Goal: Use online tool/utility: Use online tool/utility

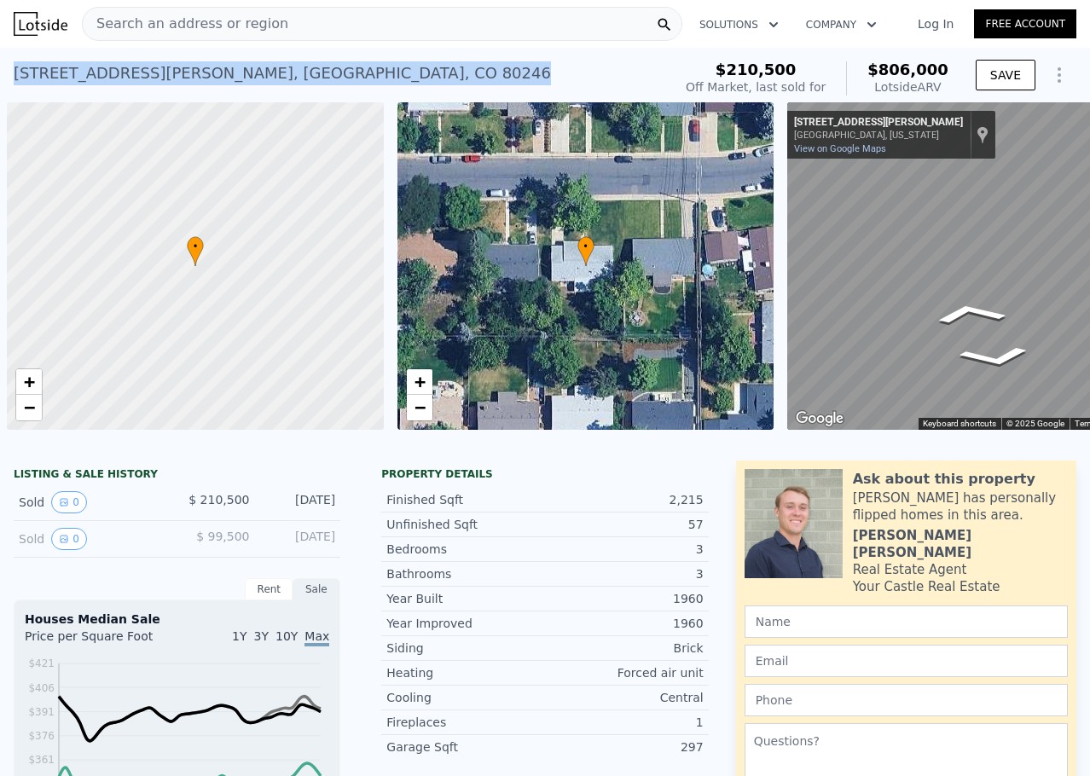
scroll to position [0, 7]
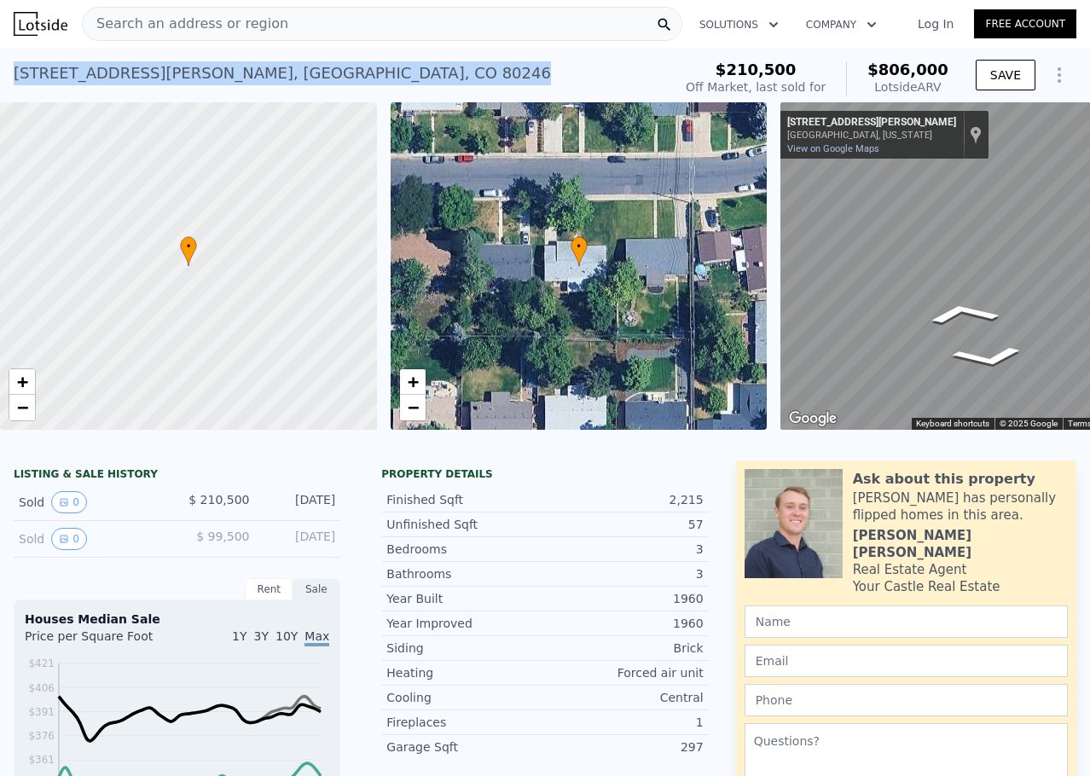
type input "$ 806,000"
type input "$ 0"
type input "$ 526,181"
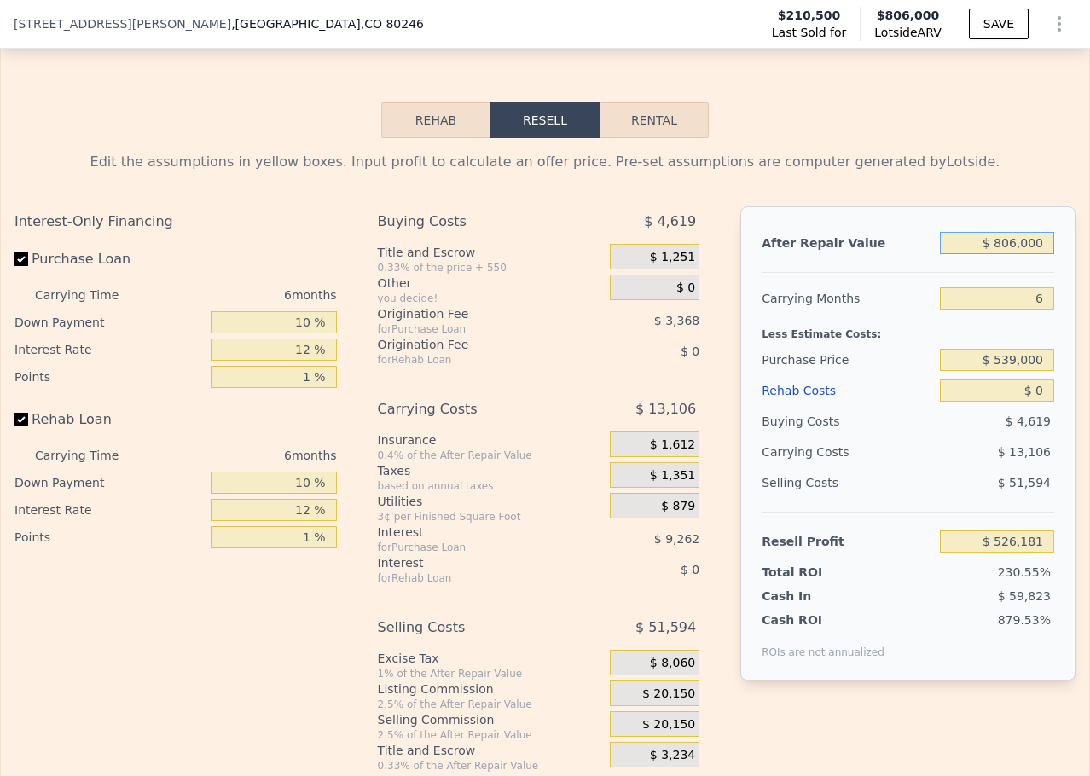
scroll to position [2552, 0]
click at [1005, 253] on input "$ 806,000" at bounding box center [997, 242] width 114 height 22
drag, startPoint x: 1008, startPoint y: 267, endPoint x: 991, endPoint y: 268, distance: 17.1
click at [991, 253] on input "$ 806,000" at bounding box center [997, 242] width 114 height 22
type input "$ 78,000"
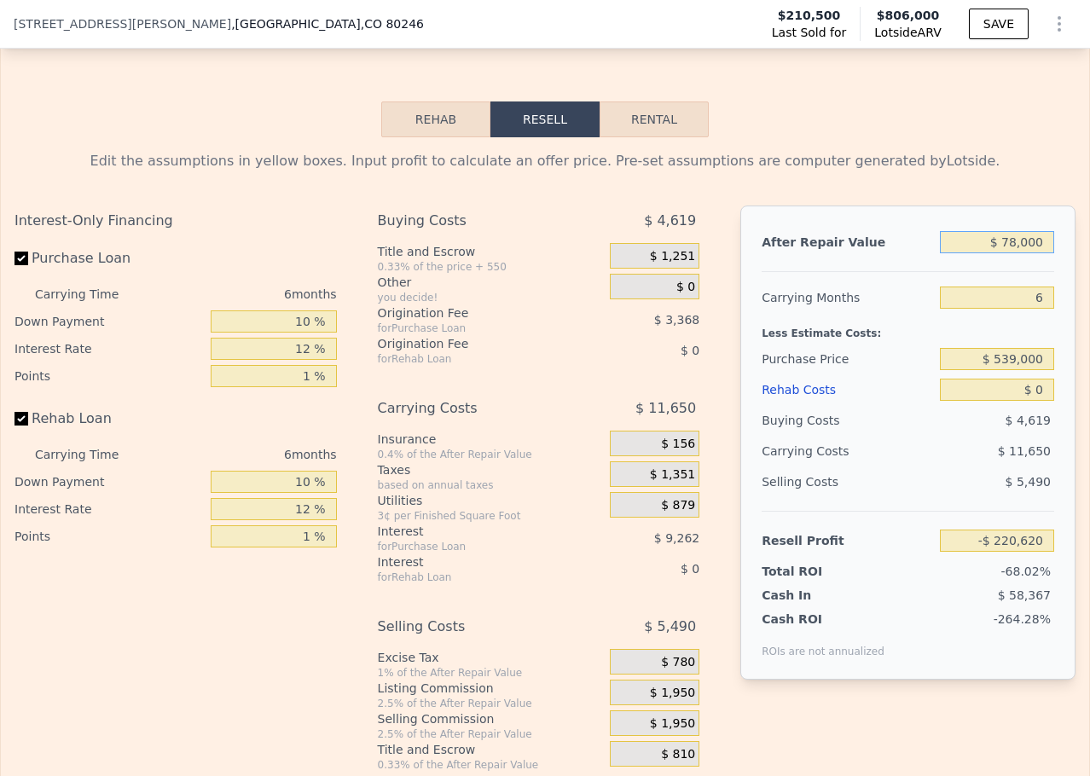
type input "-$ 154,259"
type input "$ 780,000"
type input "$ 501,880"
type input "$ 780,000"
click at [1024, 401] on input "$ 0" at bounding box center [997, 390] width 114 height 22
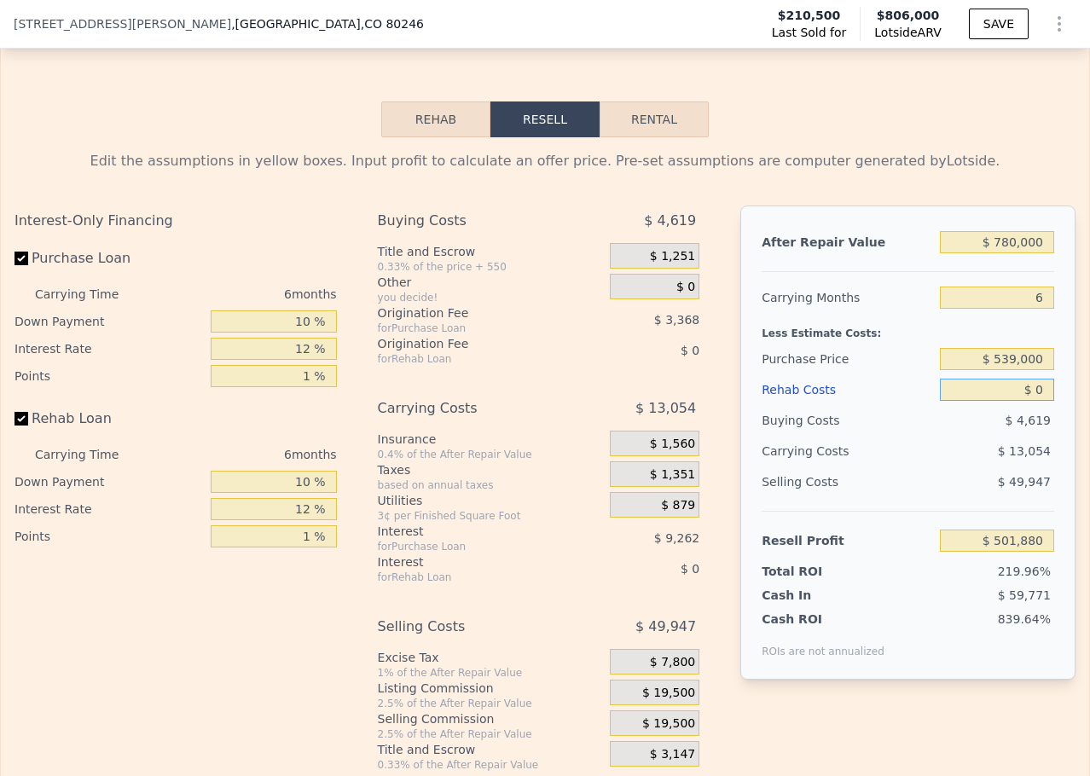
click at [1032, 401] on input "$ 0" at bounding box center [997, 390] width 114 height 22
type input "$ 7"
type input "$ 501,873"
type input "$ 75"
type input "$ 501,798"
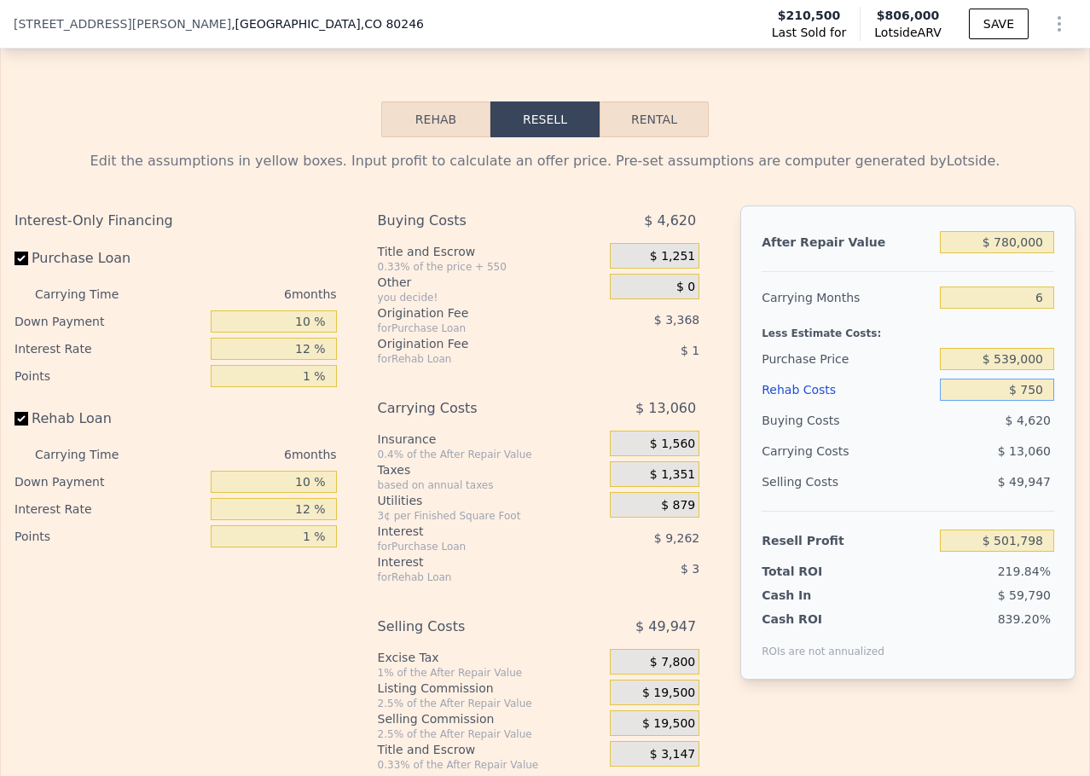
type input "$ 7,500"
type input "$ 501,082"
type input "$ 75,000"
type input "$ 422,380"
type input "$ 75,000"
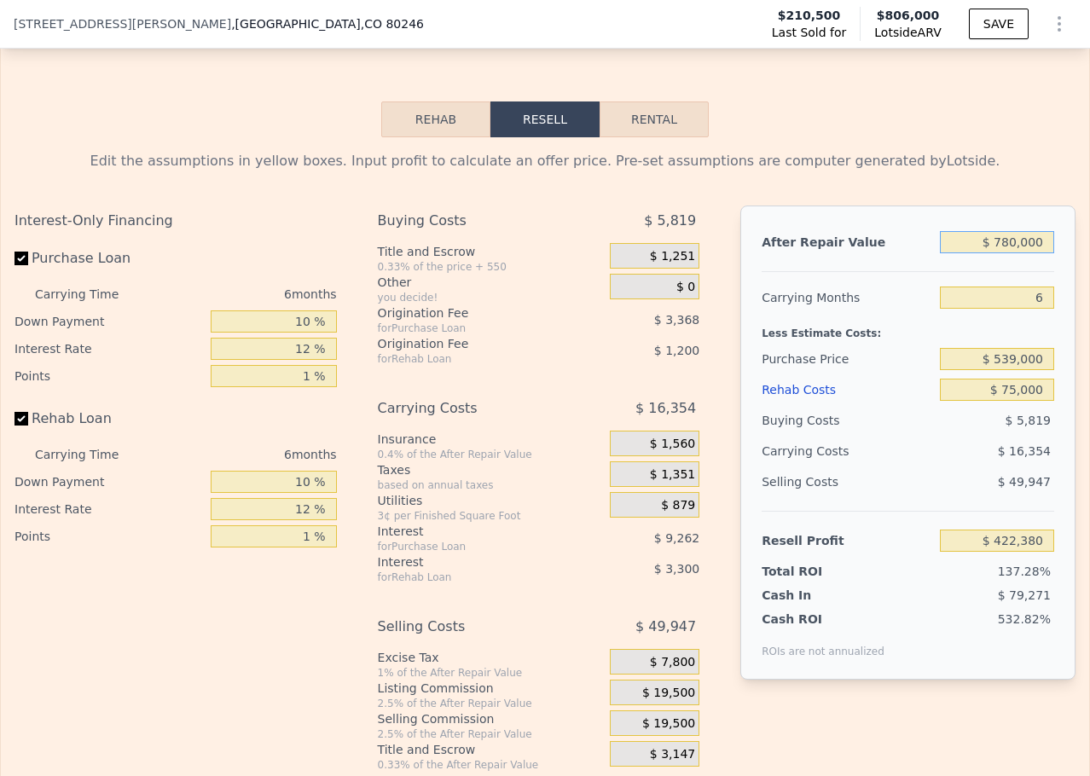
click at [1011, 253] on input "$ 780,000" at bounding box center [997, 242] width 114 height 22
click at [997, 370] on input "$ 539,000" at bounding box center [997, 359] width 114 height 22
type input "$ 73,076"
click at [1002, 401] on input "$ 75,000" at bounding box center [997, 390] width 114 height 22
drag, startPoint x: 997, startPoint y: 416, endPoint x: 1007, endPoint y: 415, distance: 10.4
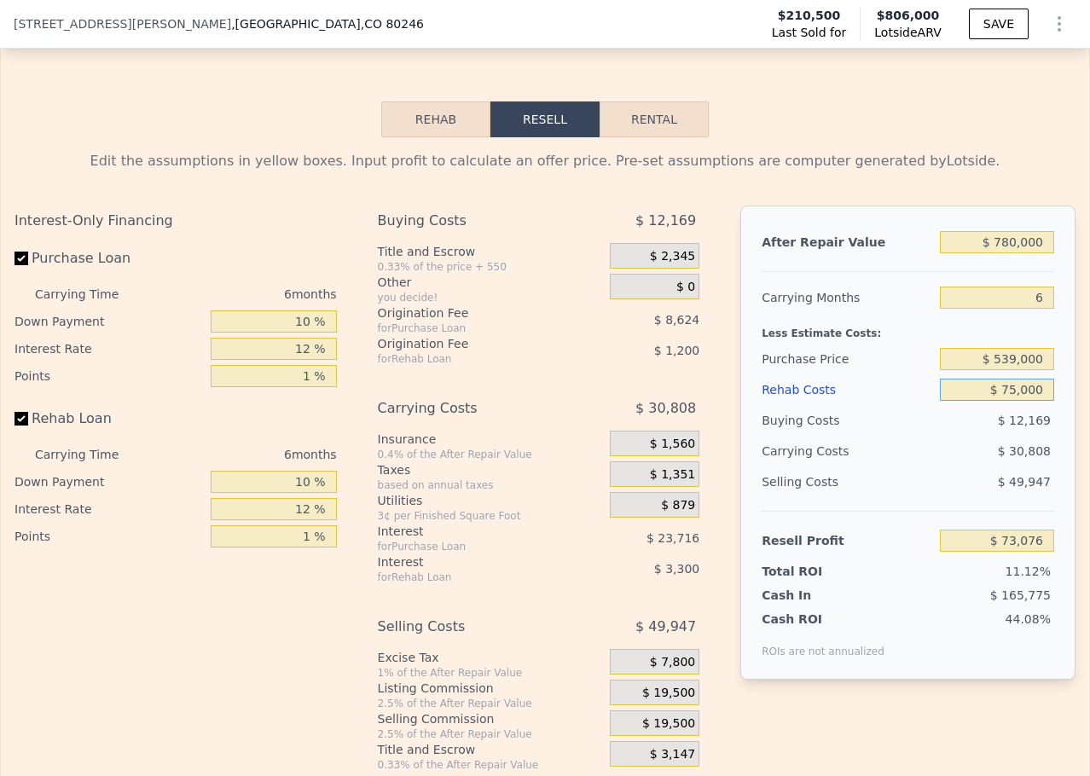
click at [1007, 401] on input "$ 75,000" at bounding box center [997, 390] width 114 height 22
type input "$ 1,000"
type input "$ 151,518"
type input "$ 100,000"
type input "$ 46,578"
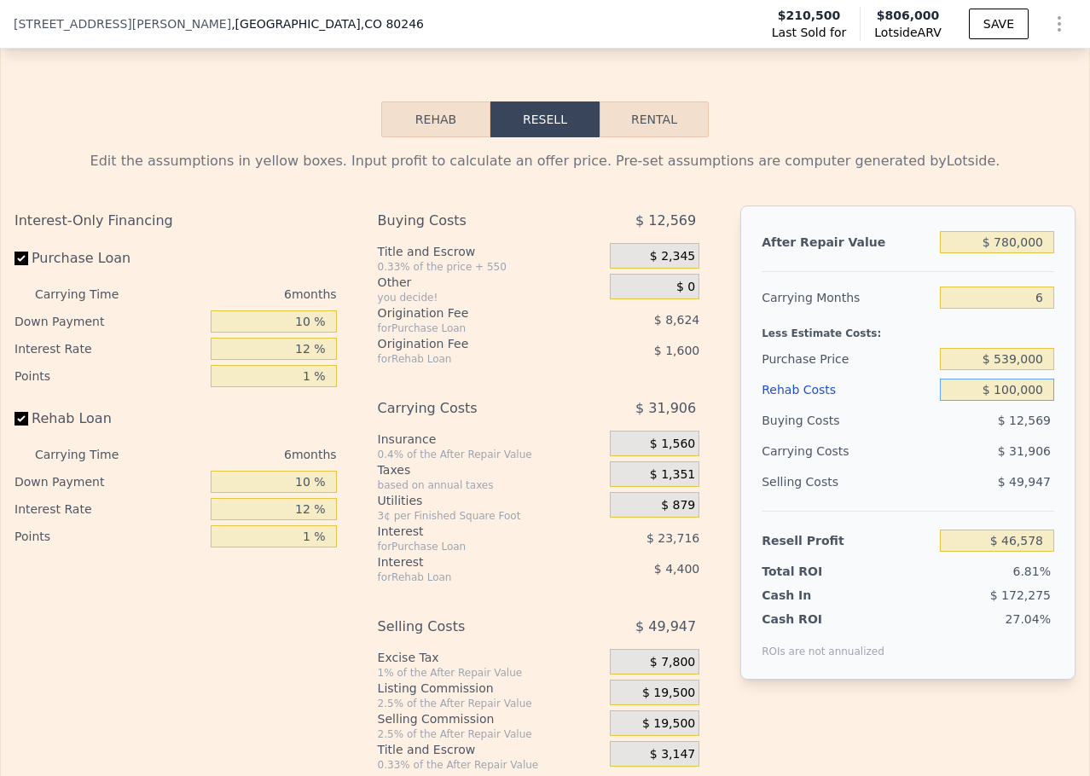
drag, startPoint x: 1007, startPoint y: 415, endPoint x: 992, endPoint y: 417, distance: 14.7
click at [992, 401] on input "$ 100,000" at bounding box center [997, 390] width 114 height 22
type input "$ 98,000"
type input "$ 48,694"
type input "$ 98,000"
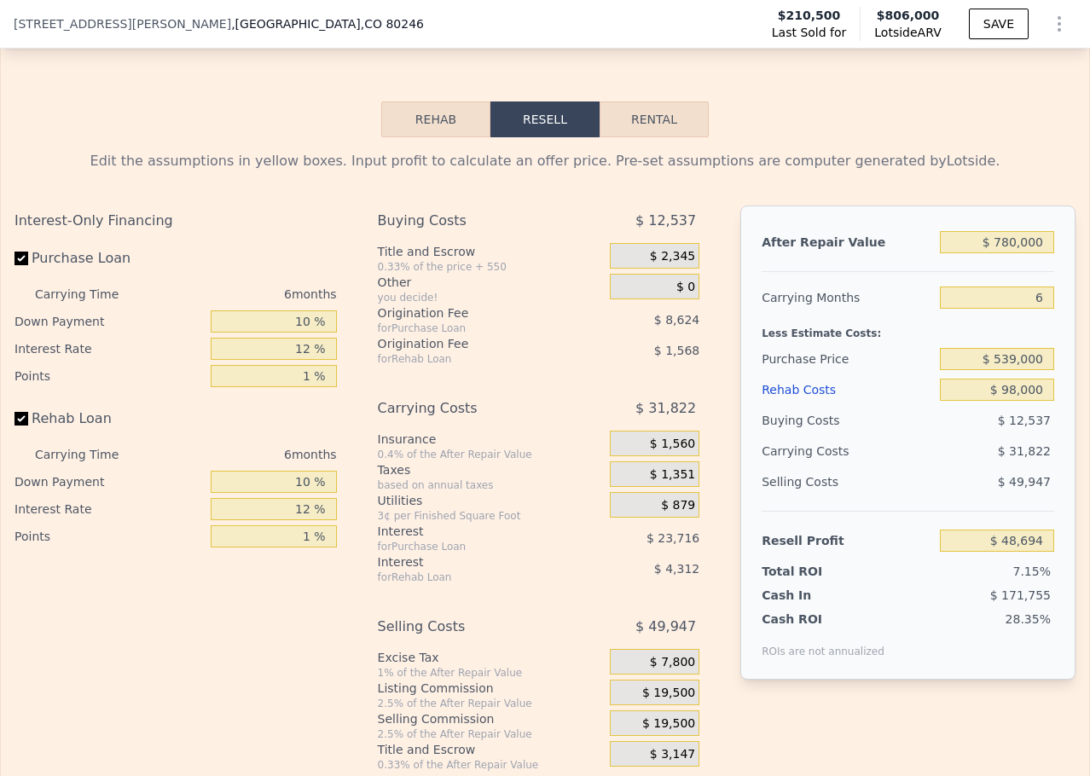
click at [1028, 427] on span "$ 12,537" at bounding box center [1024, 421] width 53 height 14
click at [981, 32] on button "SAVE" at bounding box center [999, 24] width 60 height 31
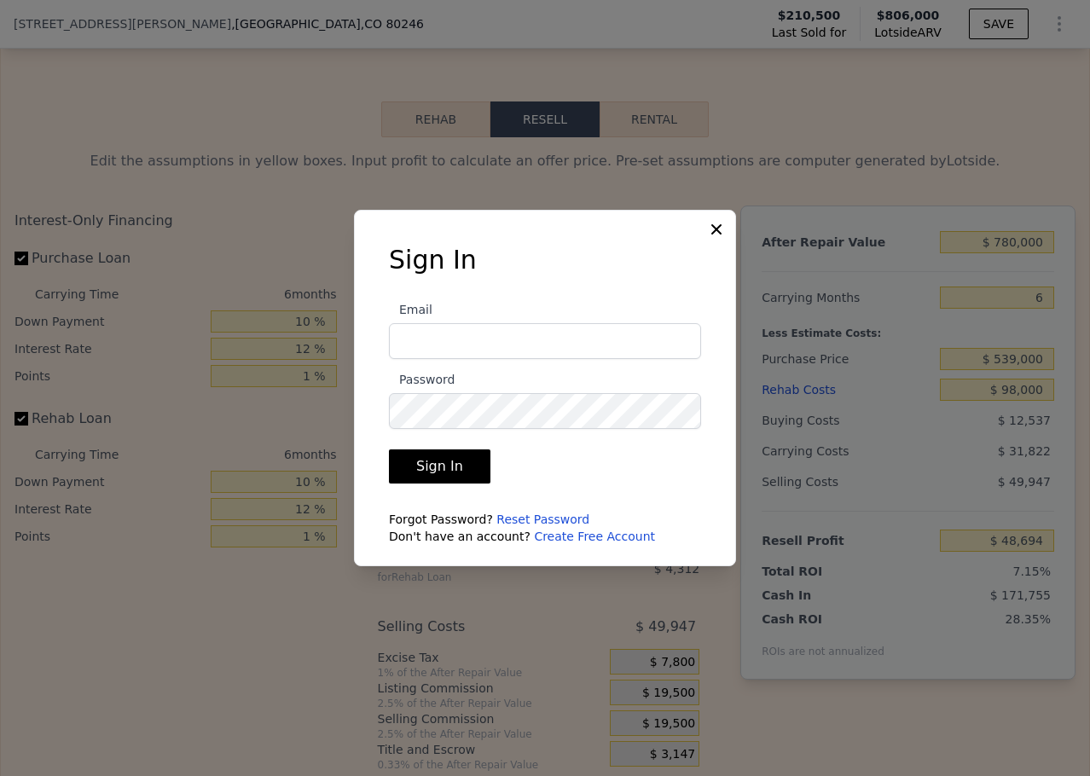
click at [0, 776] on com-1password-button at bounding box center [0, 776] width 0 height 0
type input "$ 806,000"
type input "$ 0"
type input "$ 526,181"
type input "[PERSON_NAME][EMAIL_ADDRESS][DOMAIN_NAME]"
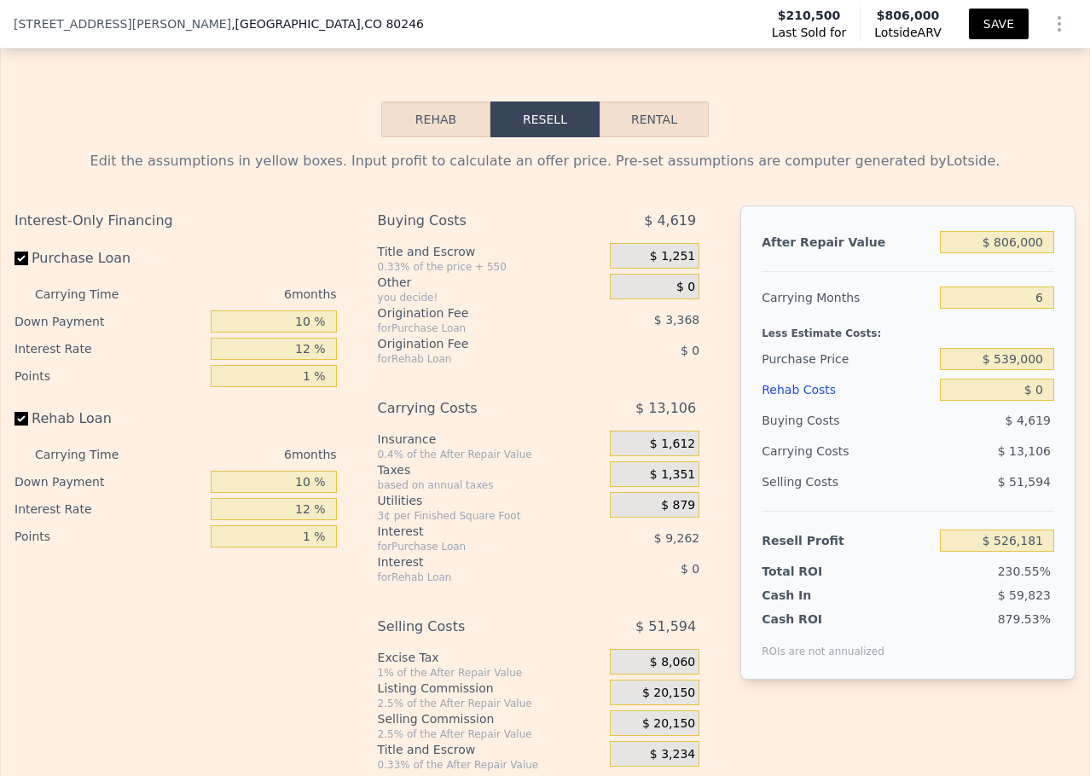
click at [991, 29] on button "SAVE" at bounding box center [999, 24] width 60 height 31
click at [1049, 28] on icon "Show Options" at bounding box center [1059, 24] width 20 height 20
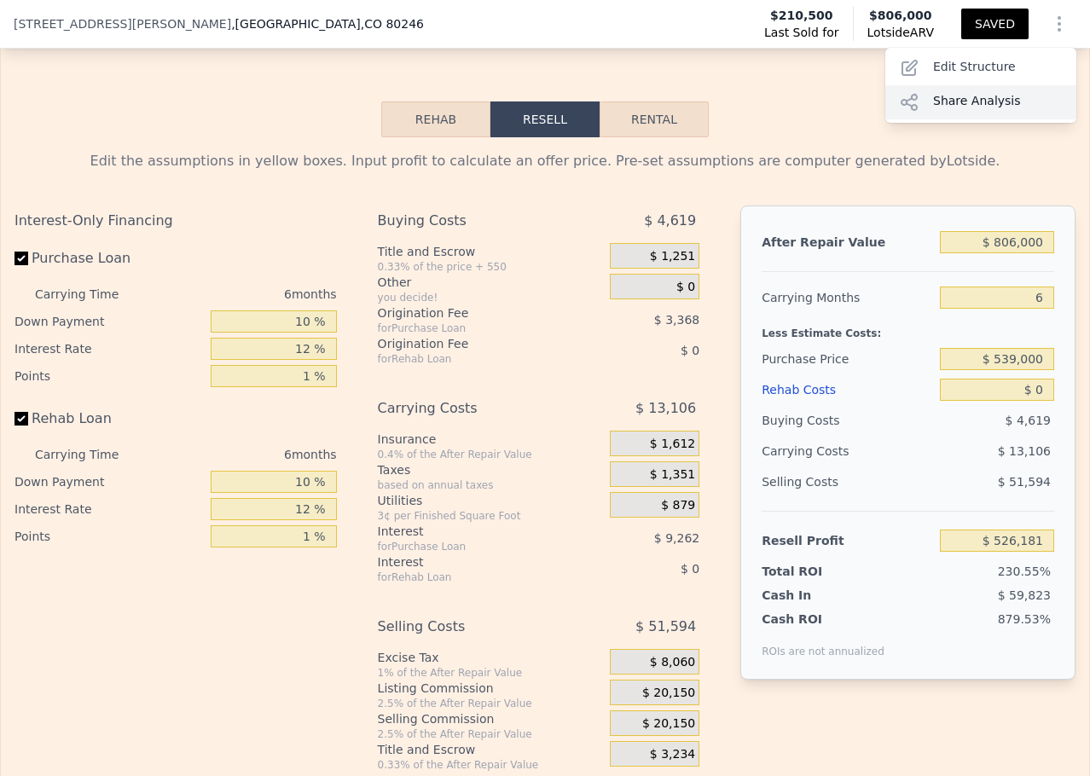
click at [985, 90] on div "Share Analysis" at bounding box center [981, 102] width 191 height 34
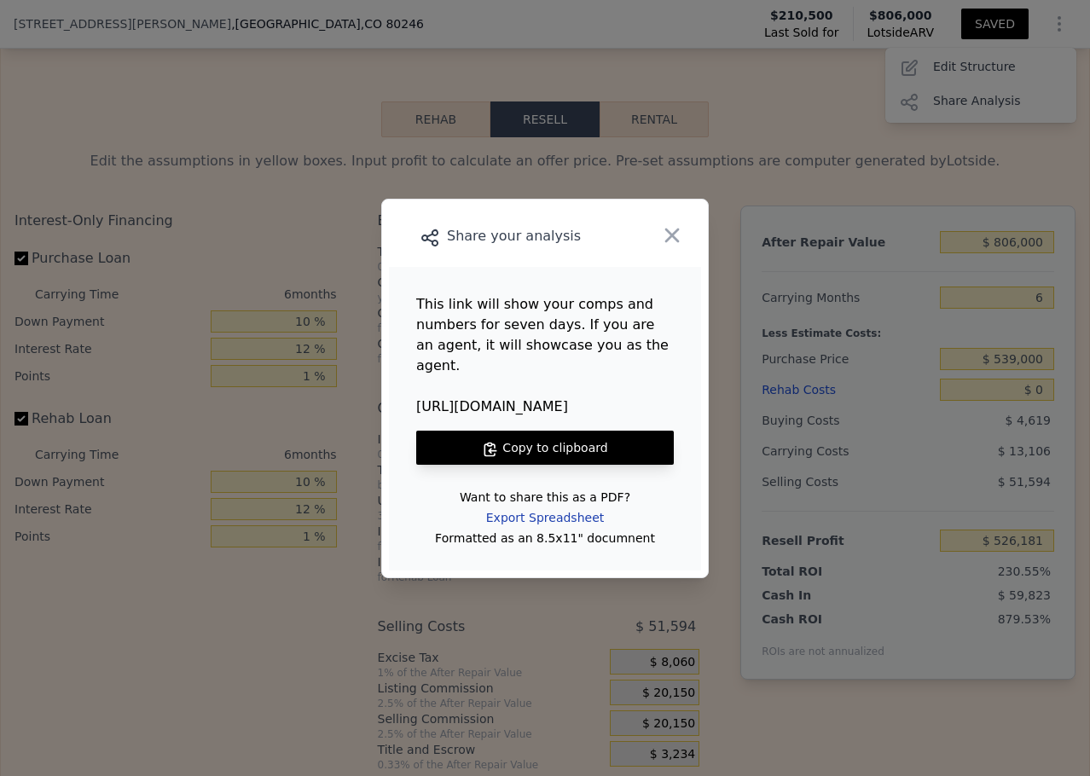
click at [542, 507] on div "Export Spreadsheet" at bounding box center [545, 518] width 145 height 31
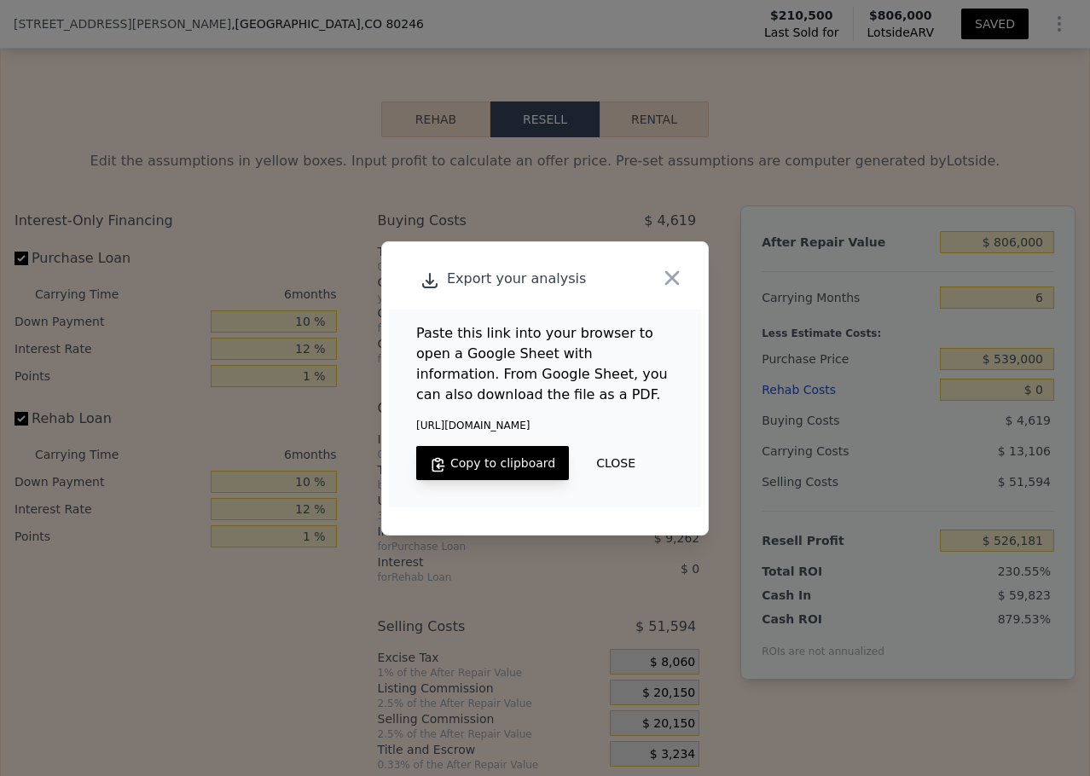
click at [531, 458] on button "Copy to clipboard" at bounding box center [492, 463] width 153 height 34
